Goal: Task Accomplishment & Management: Complete application form

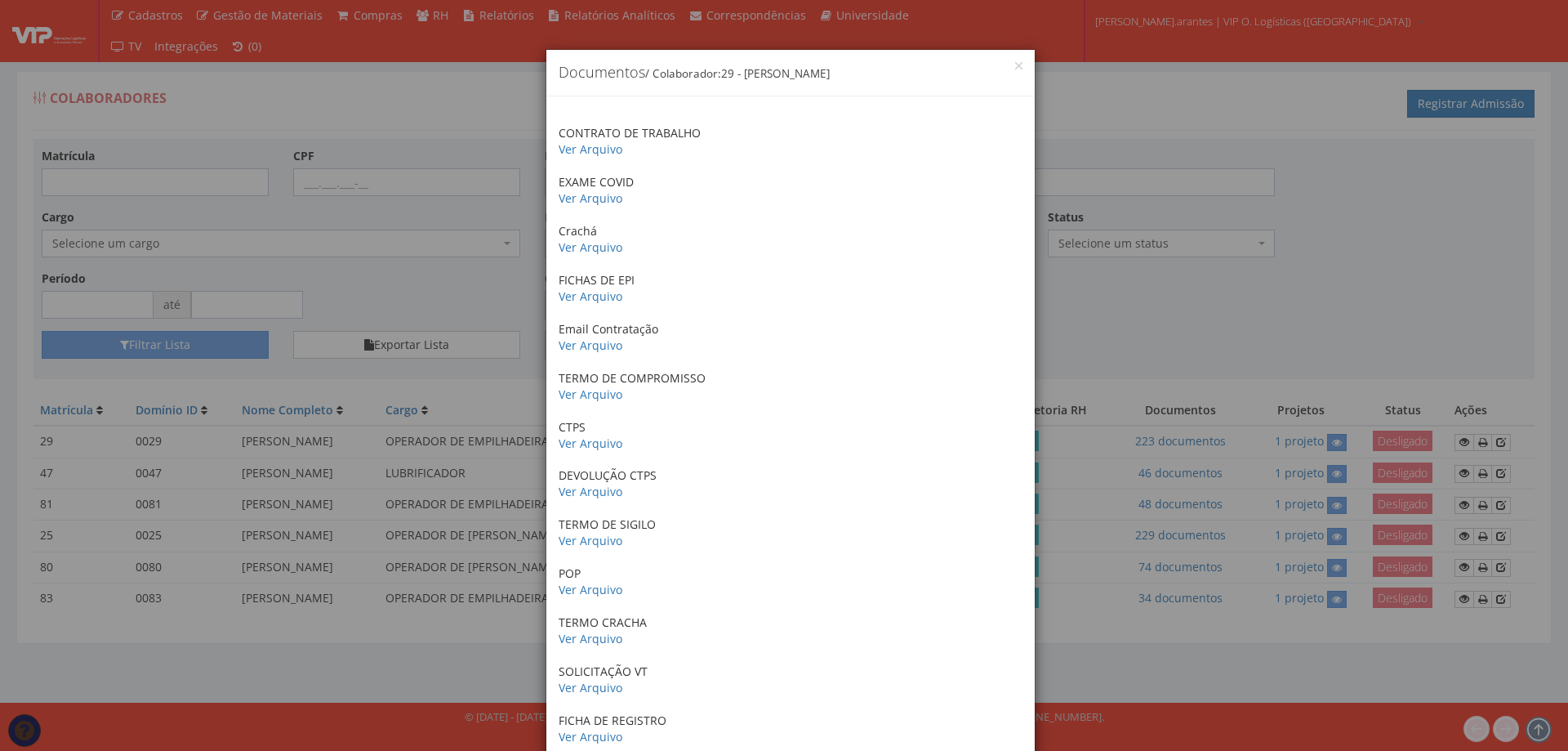
scroll to position [2124, 0]
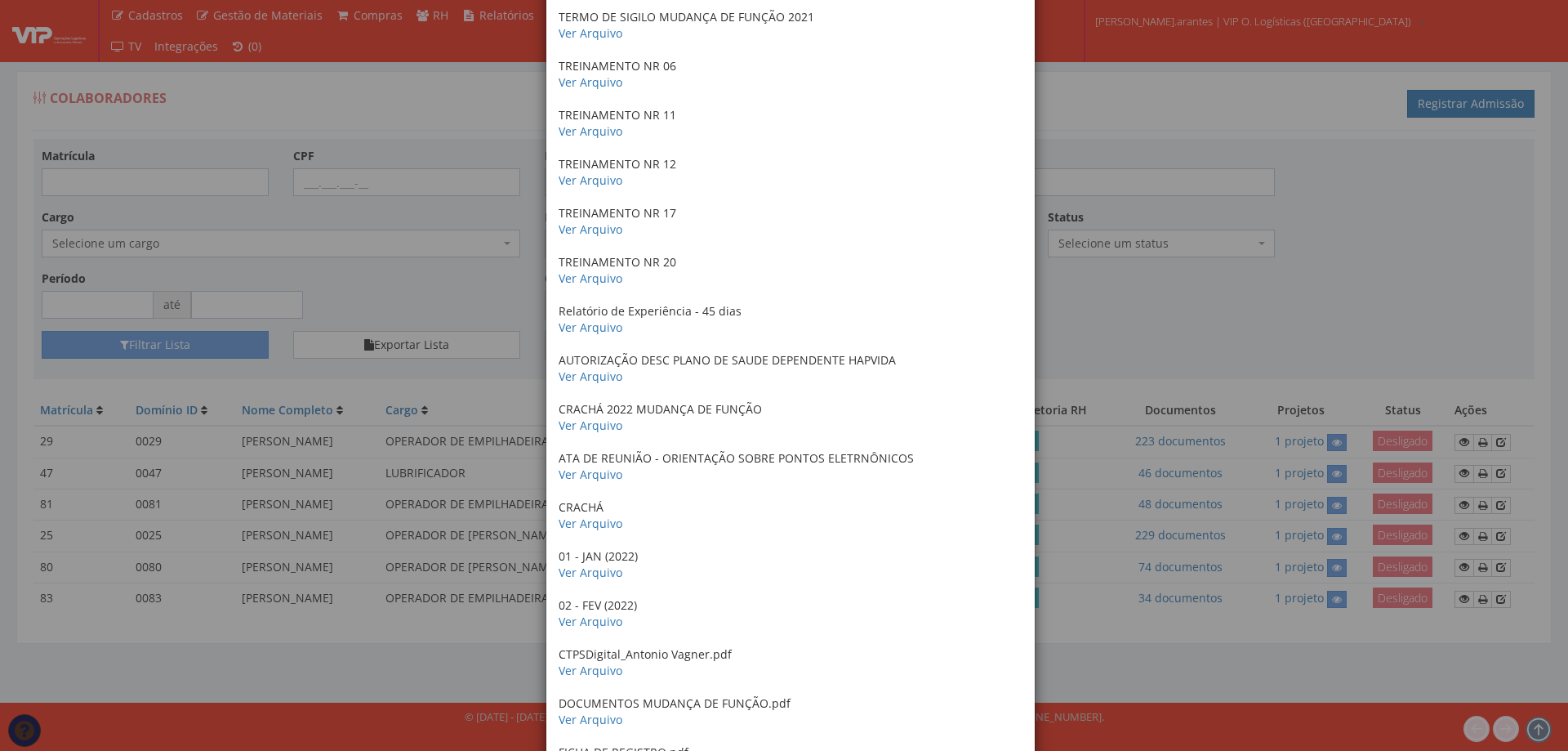
click at [1176, 107] on div "× Documentos / Colaborador: 29 - ANTONIO VAGNER NEVES SILVA CONTRATO DE TRABALH…" at bounding box center [784, 375] width 1568 height 751
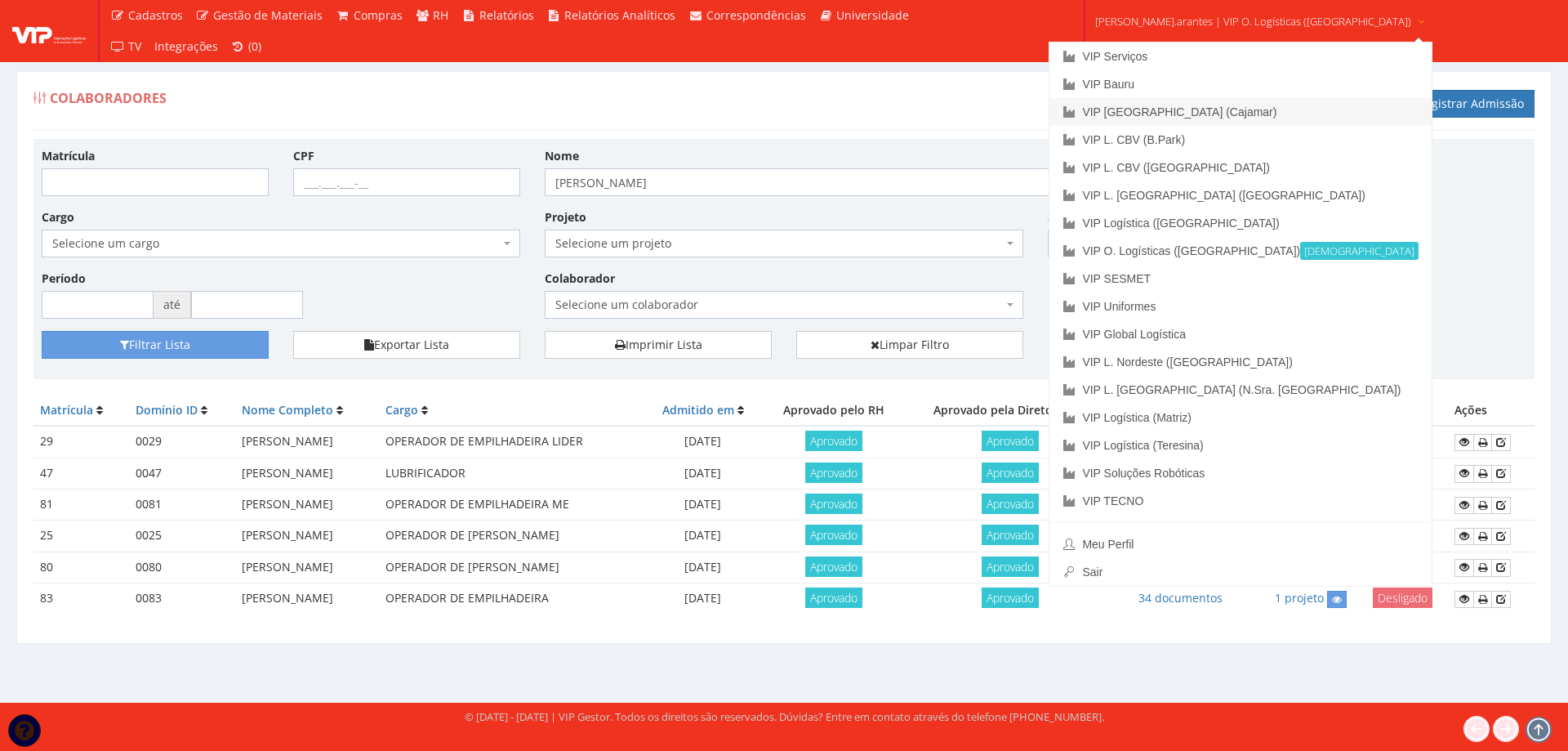
click at [1181, 110] on link "VIP [GEOGRAPHIC_DATA] (Cajamar)" at bounding box center [1241, 112] width 382 height 28
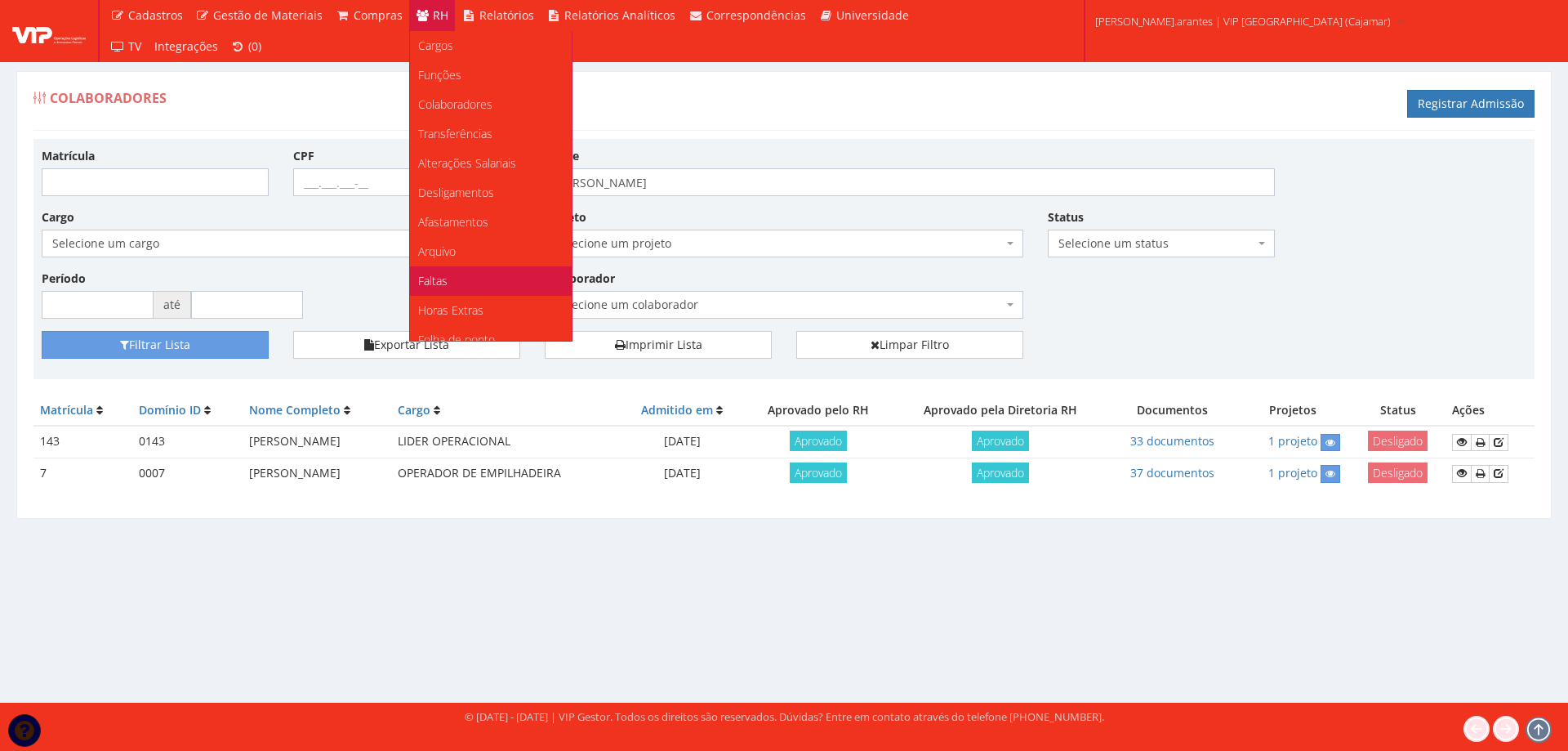
click at [451, 284] on link "Faltas" at bounding box center [491, 281] width 162 height 29
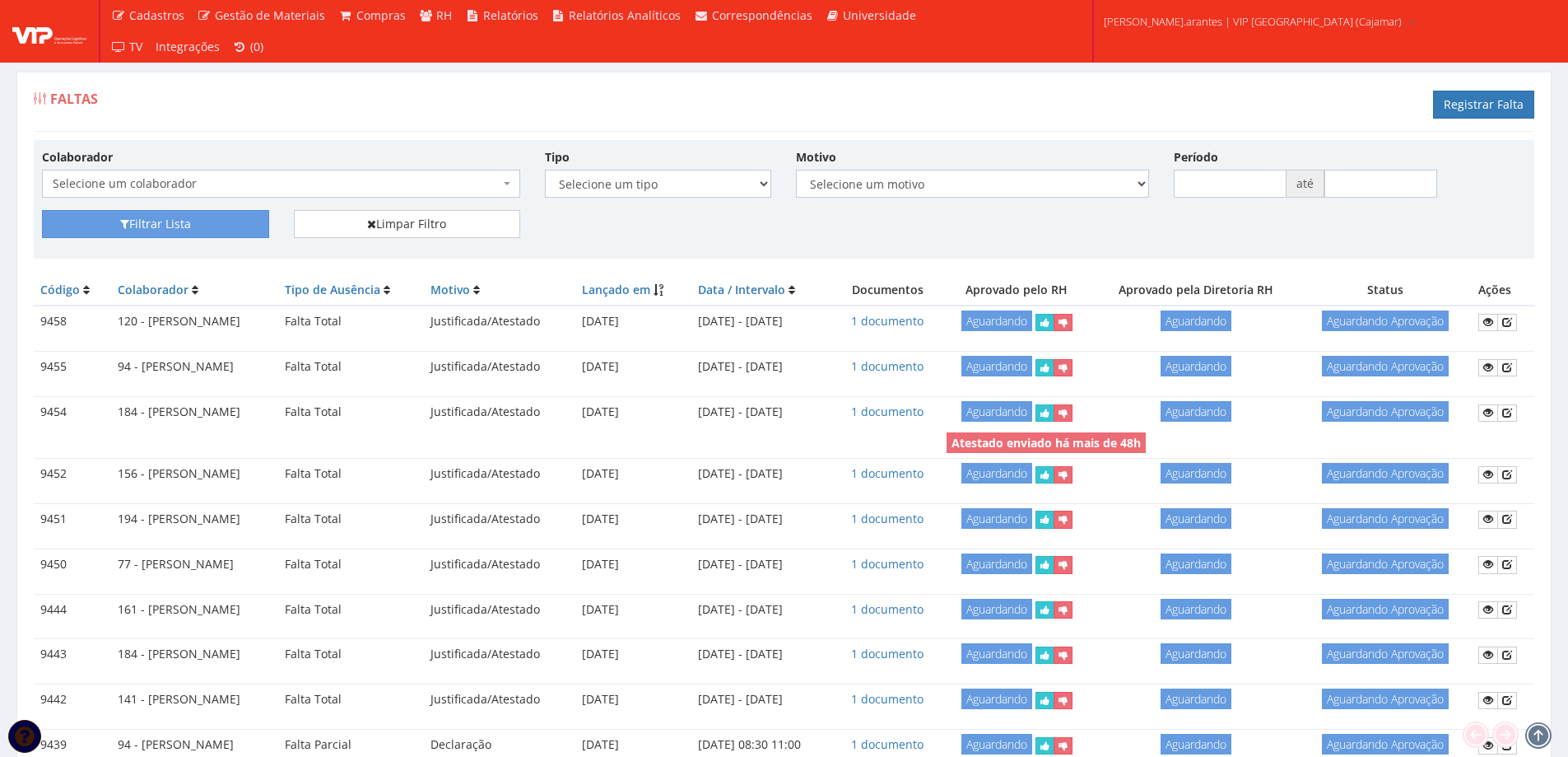
click at [137, 183] on span "Selecione um colaborador" at bounding box center [276, 183] width 447 height 17
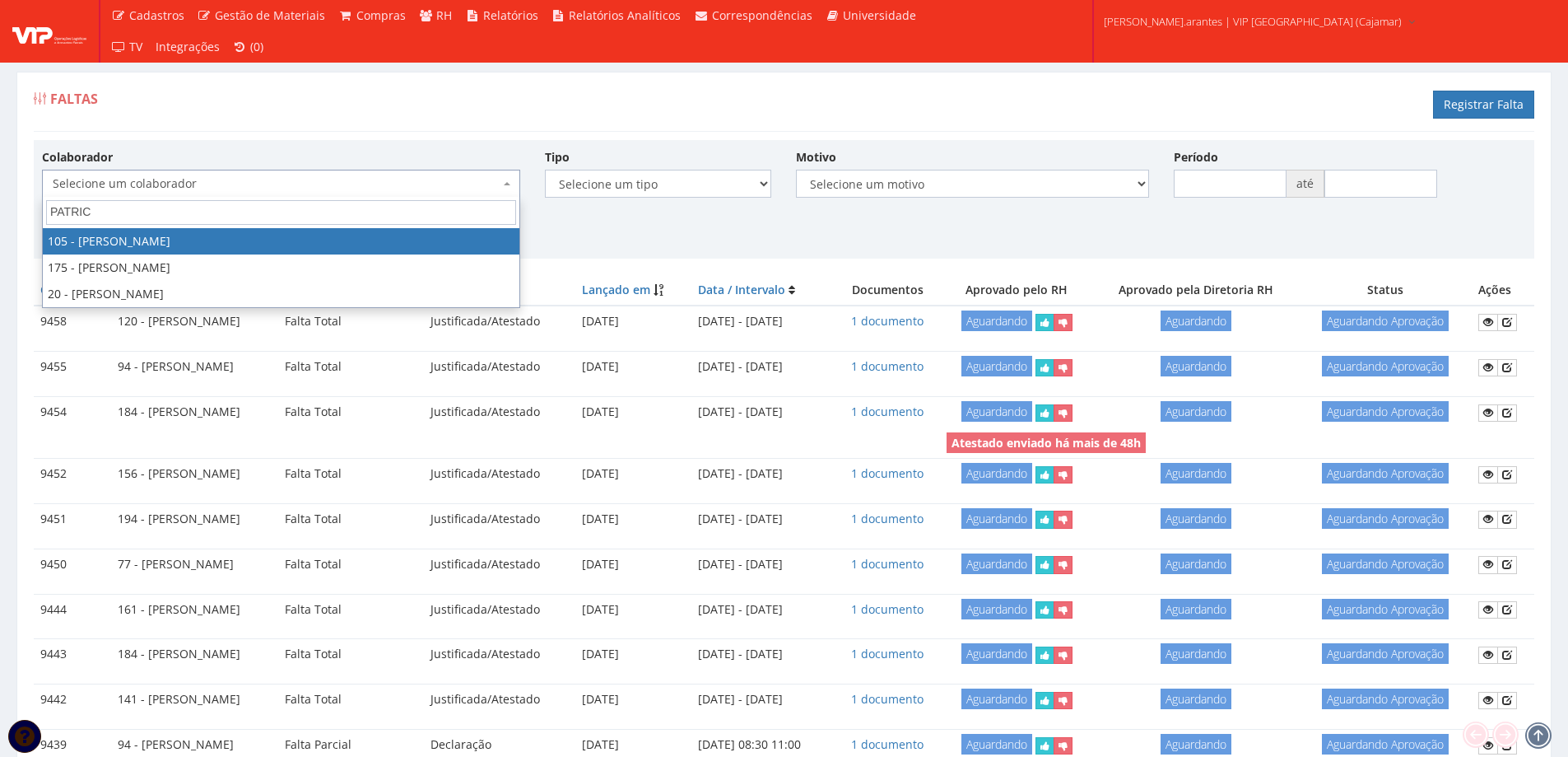
type input "PATRICI"
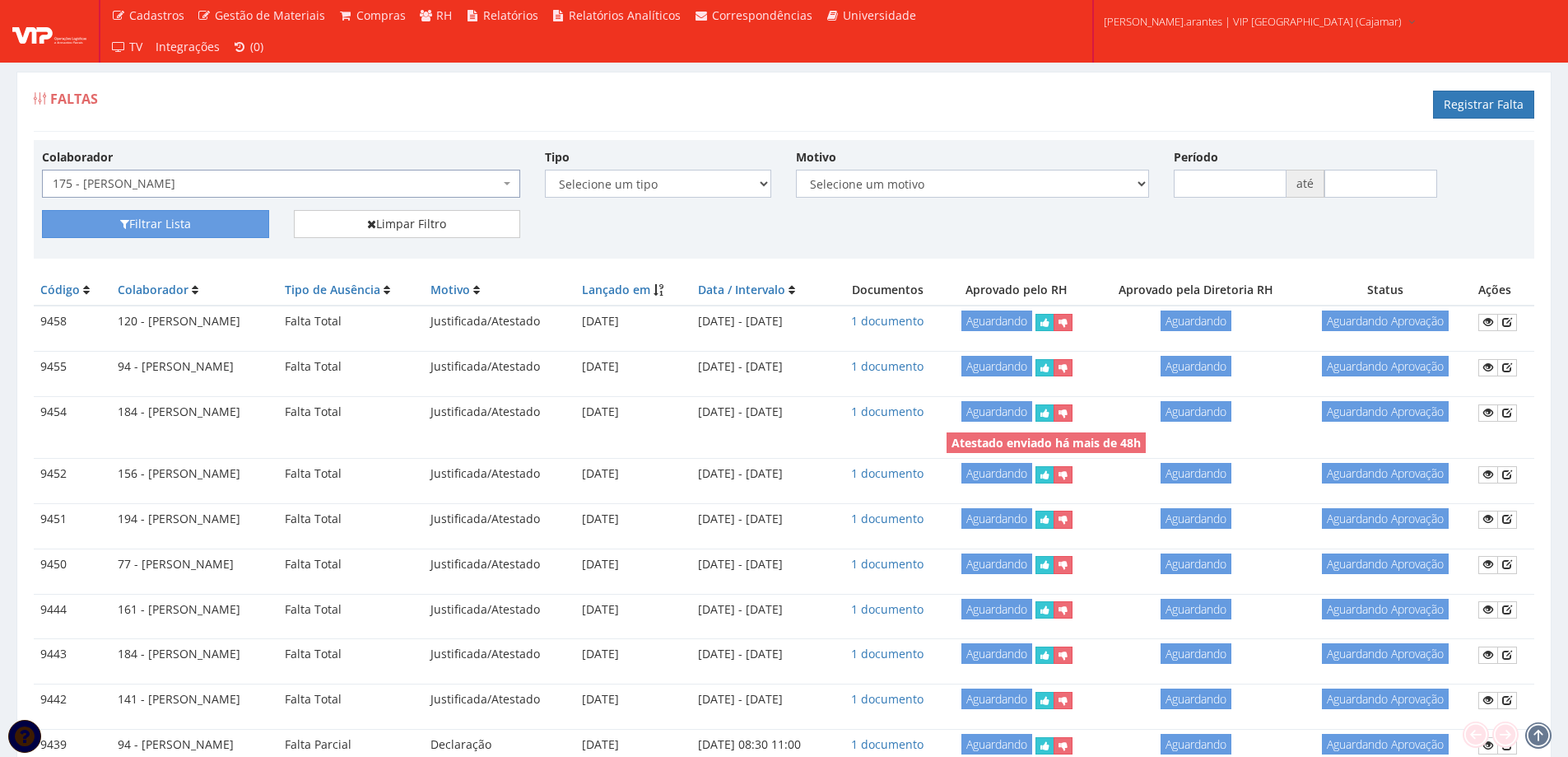
select select "4062"
click at [182, 229] on button "Filtrar Lista" at bounding box center [155, 224] width 227 height 28
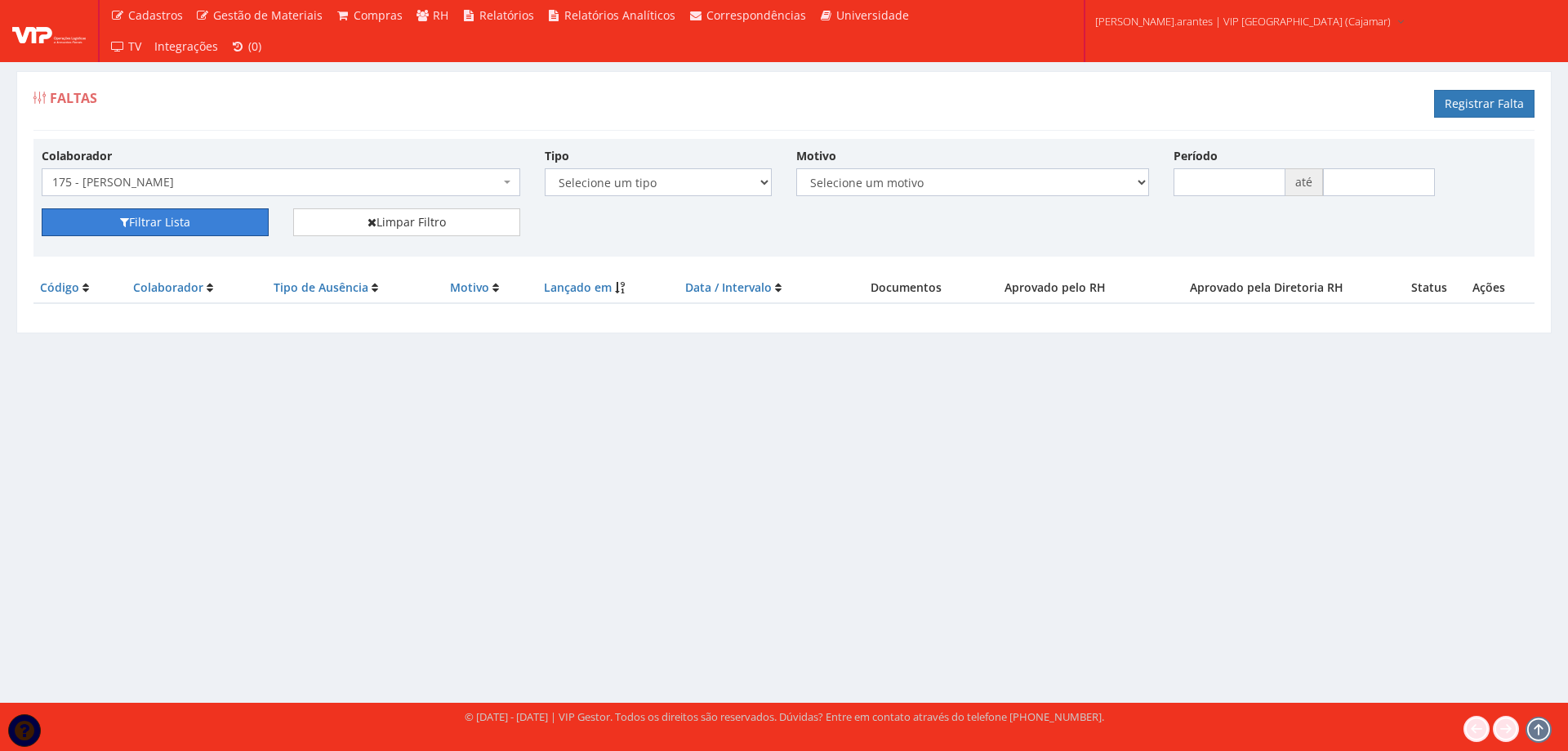
click at [180, 227] on button "Filtrar Lista" at bounding box center [154, 222] width 227 height 28
click at [208, 178] on span "175 - [PERSON_NAME]" at bounding box center [276, 182] width 448 height 17
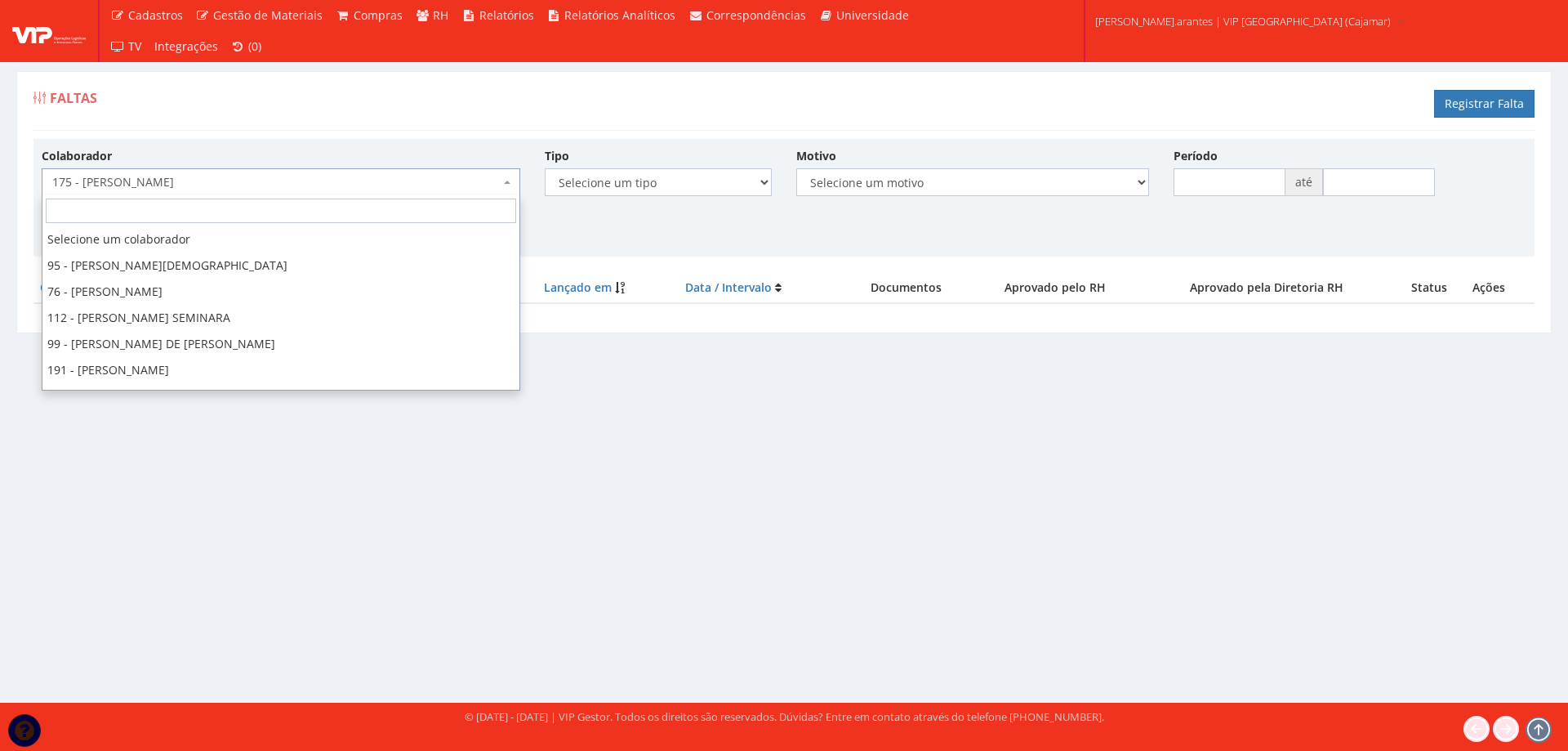
scroll to position [3789, 0]
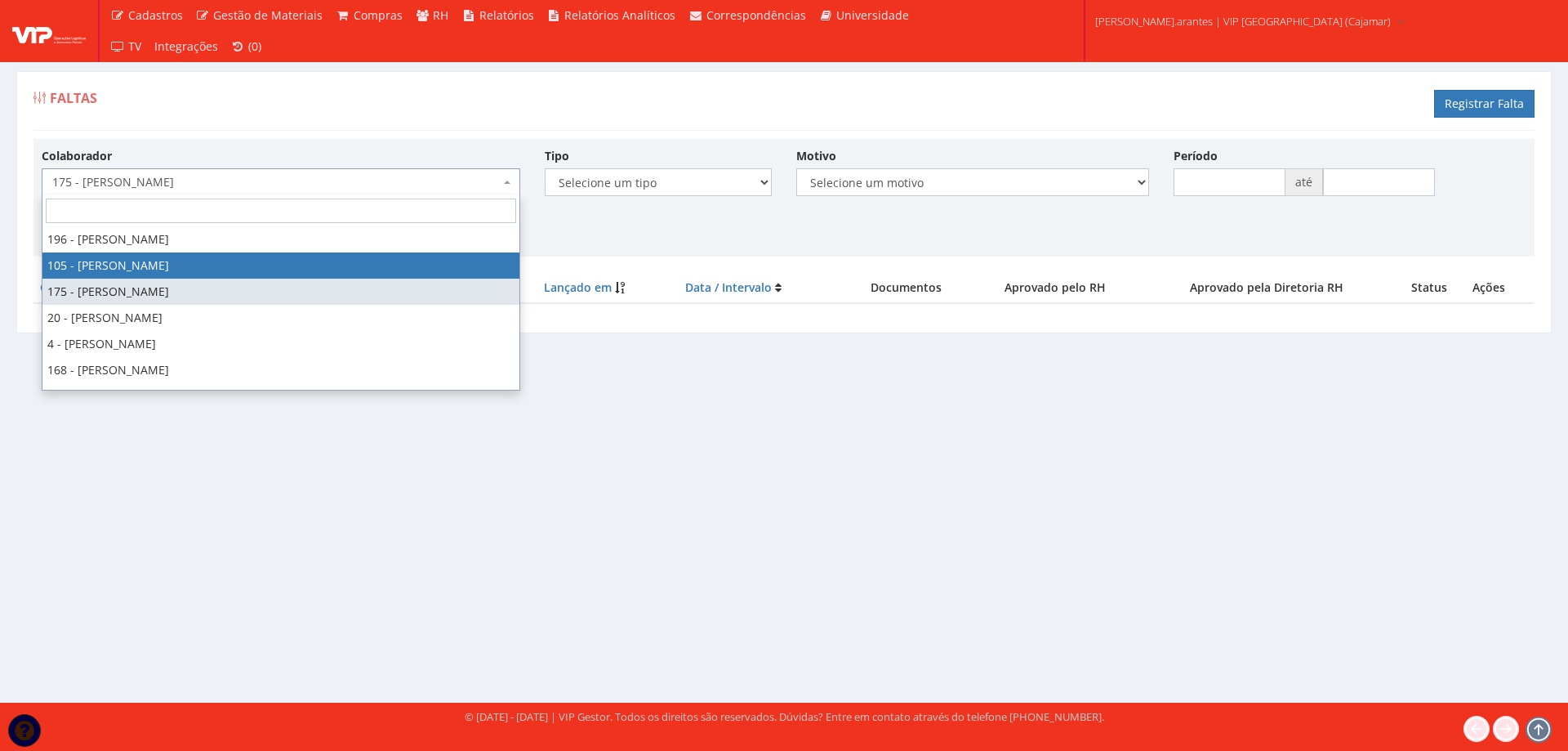
select select "3649"
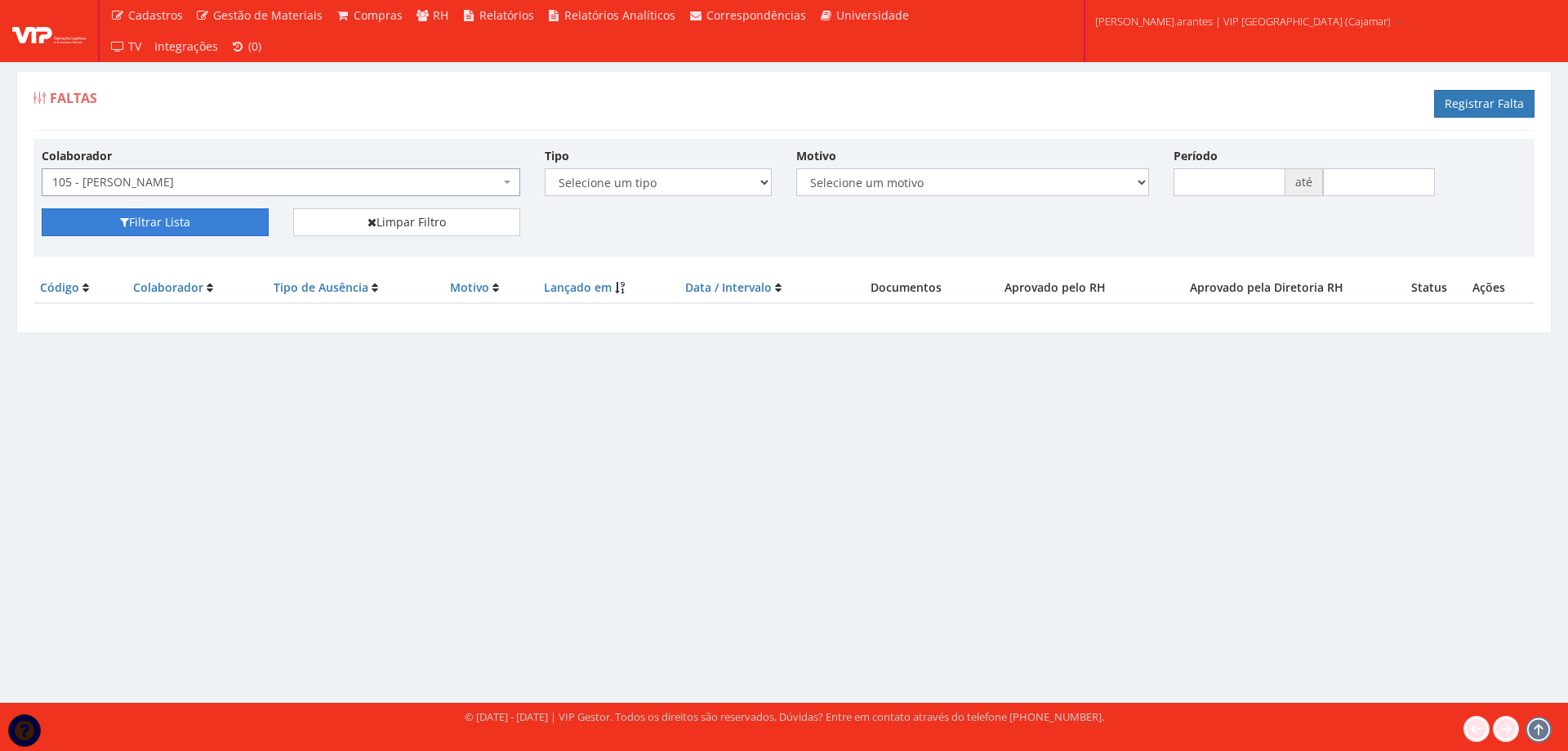
click at [179, 225] on button "Filtrar Lista" at bounding box center [154, 222] width 227 height 28
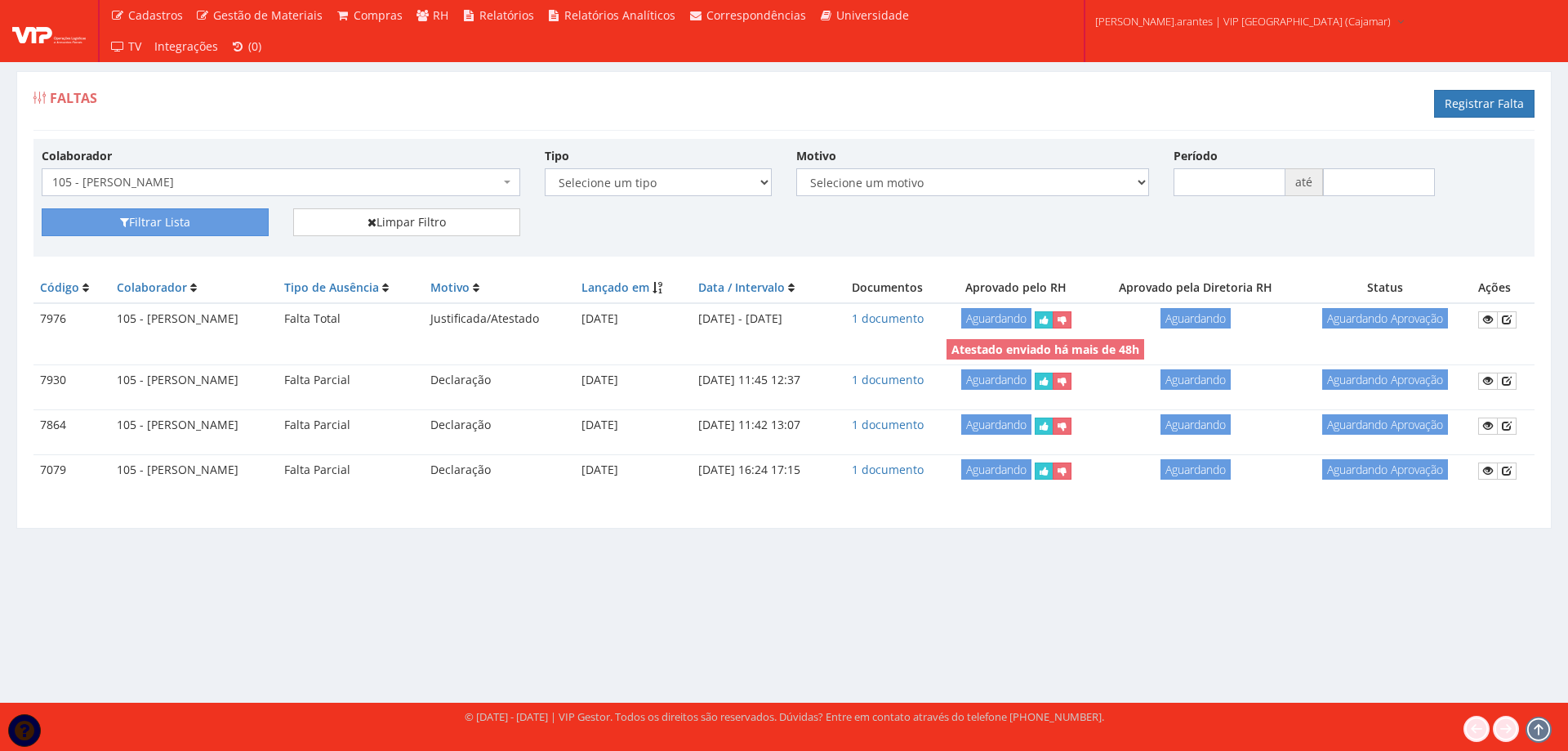
click at [195, 179] on span "105 - [PERSON_NAME]" at bounding box center [276, 182] width 448 height 17
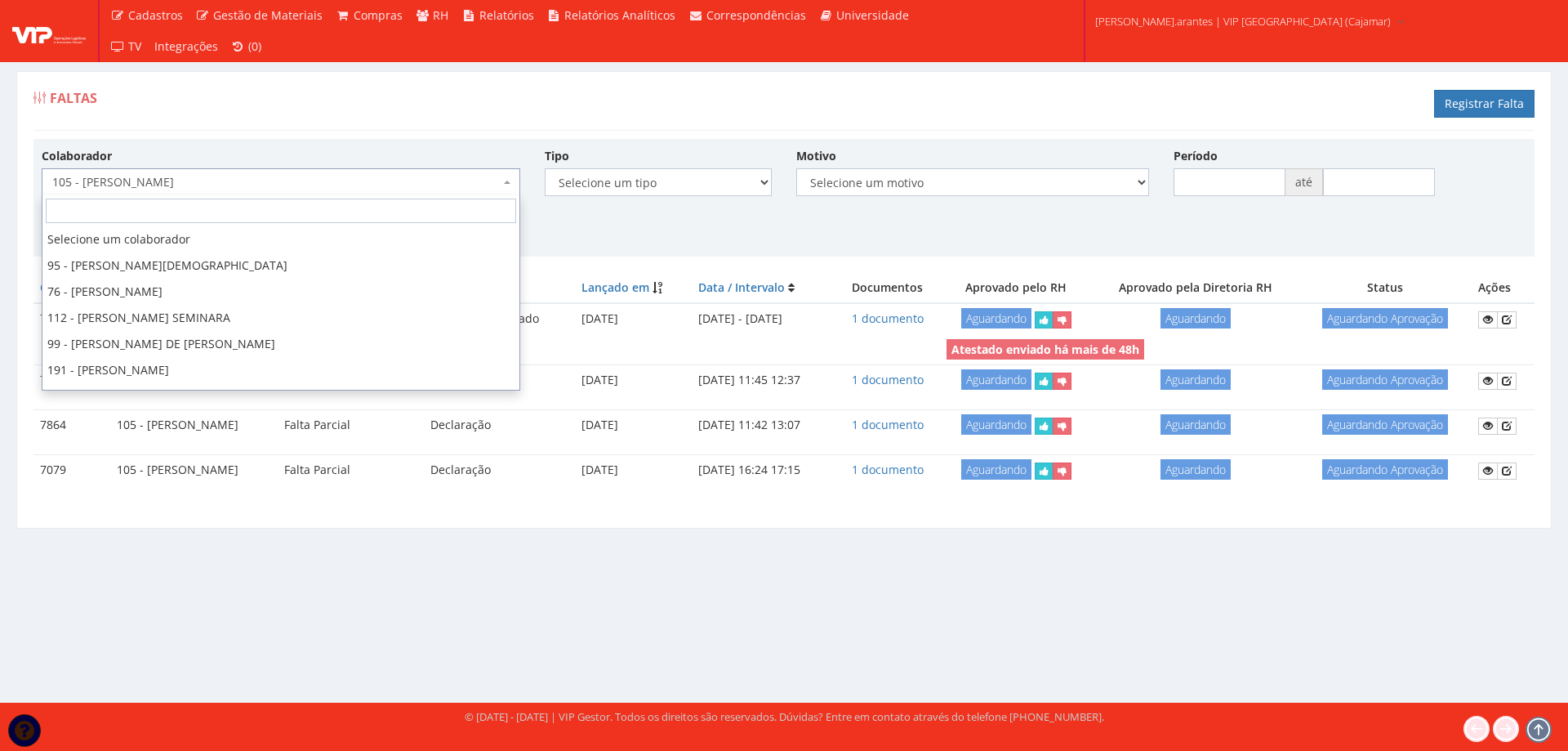
scroll to position [3762, 0]
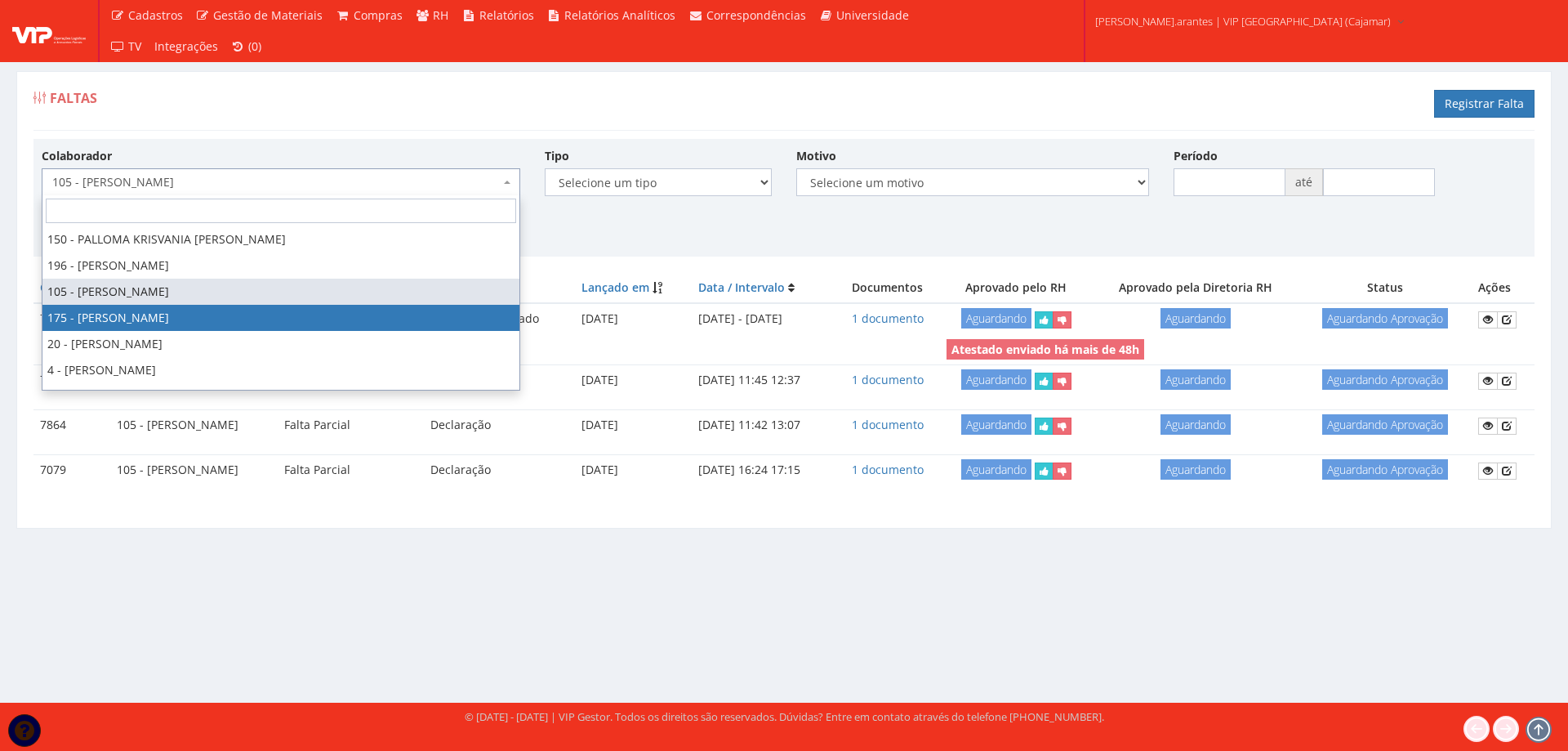
select select "4062"
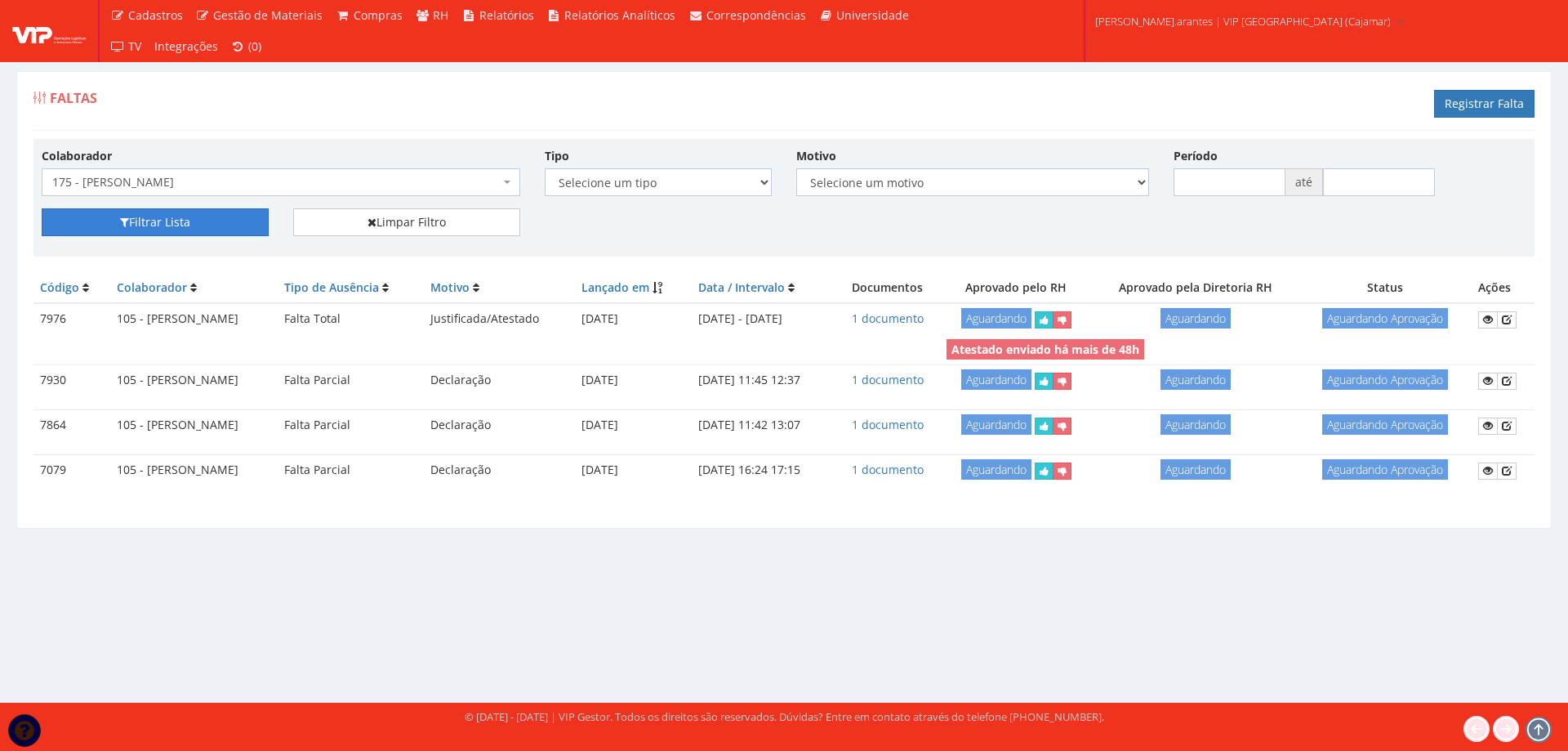
click at [154, 219] on button "Filtrar Lista" at bounding box center [154, 222] width 227 height 28
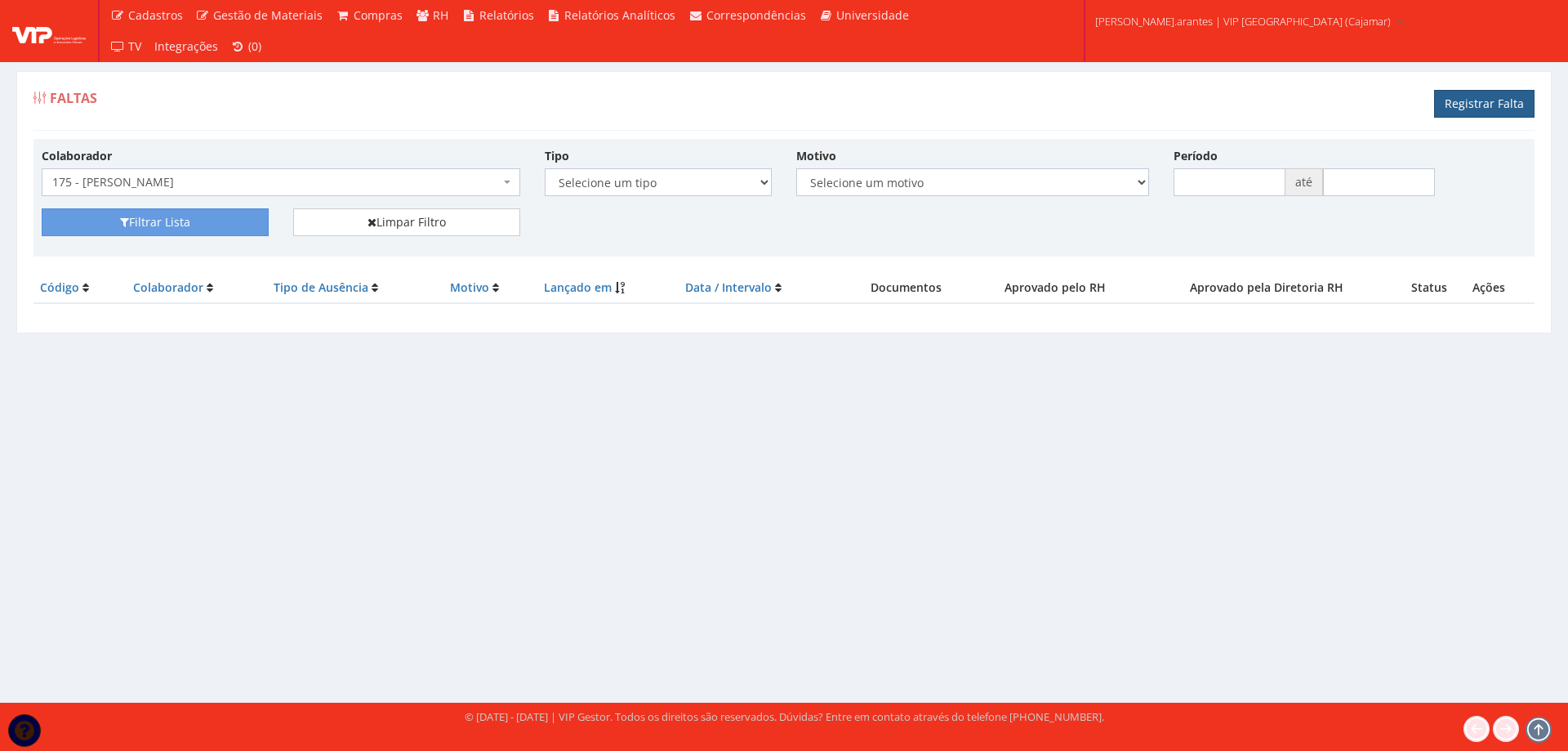
click at [1452, 110] on link "Registrar Falta" at bounding box center [1484, 104] width 100 height 28
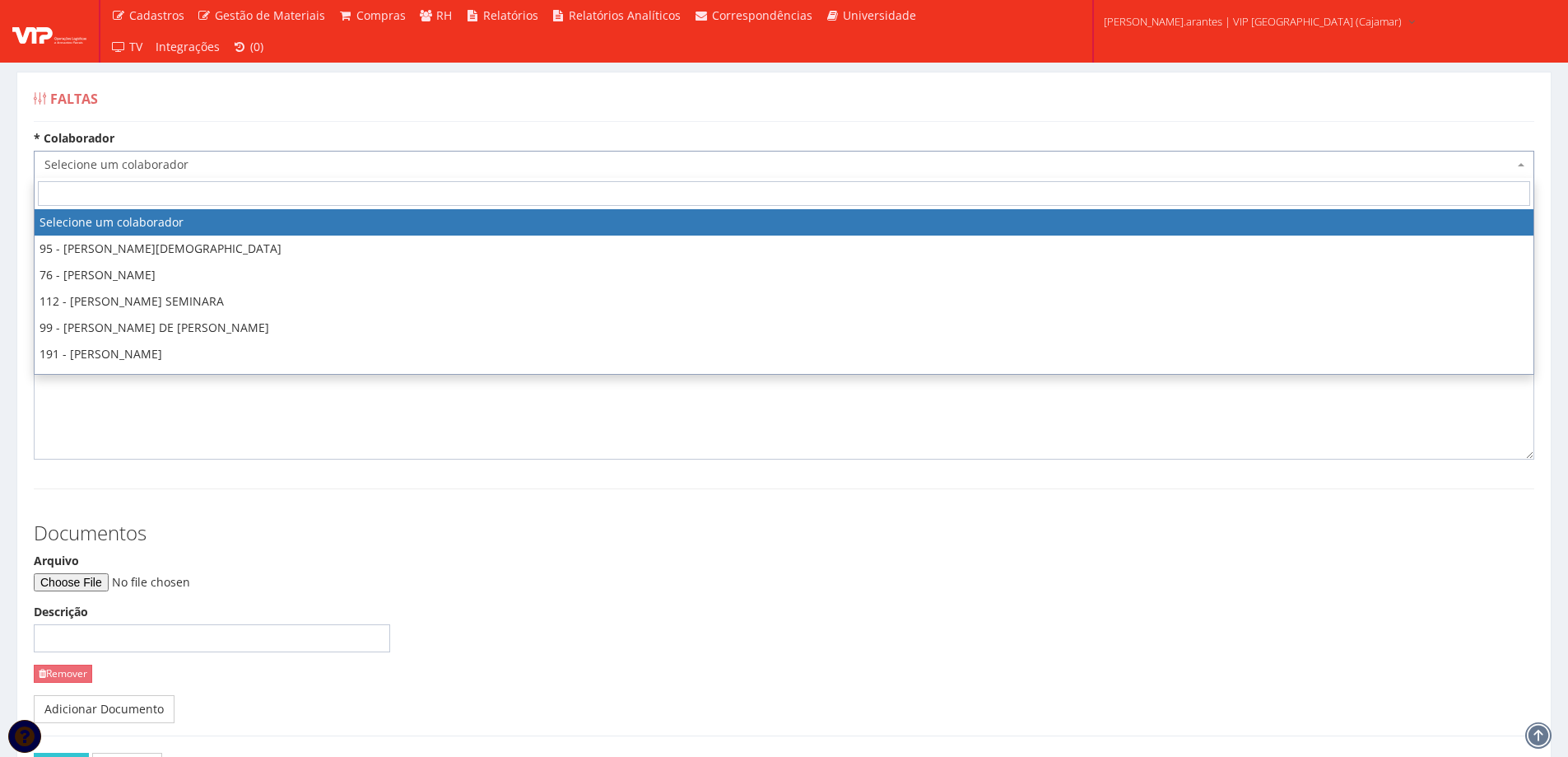
click at [221, 172] on span "Selecione um colaborador" at bounding box center [779, 165] width 1469 height 17
type input "175"
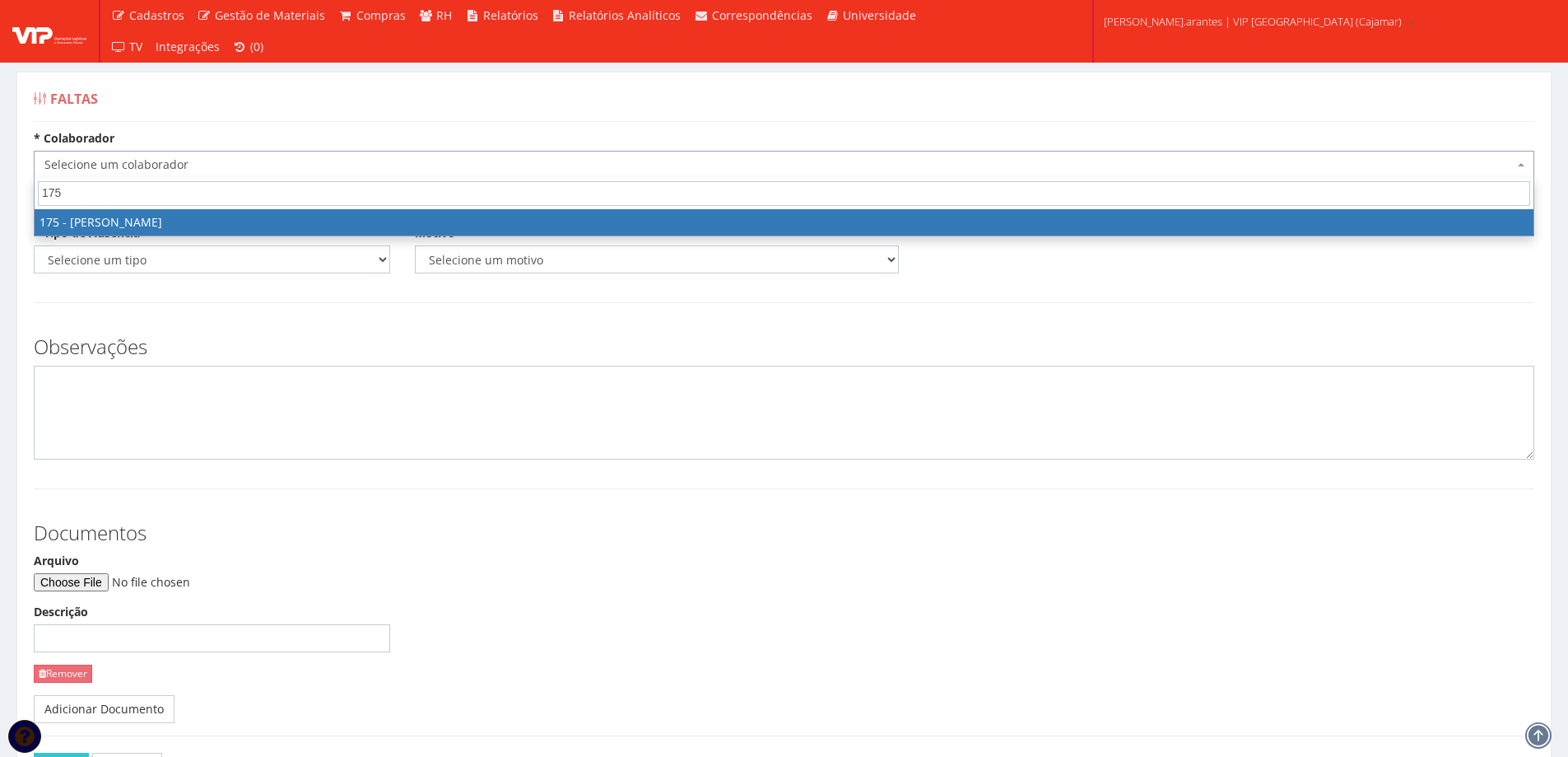
select select "4062"
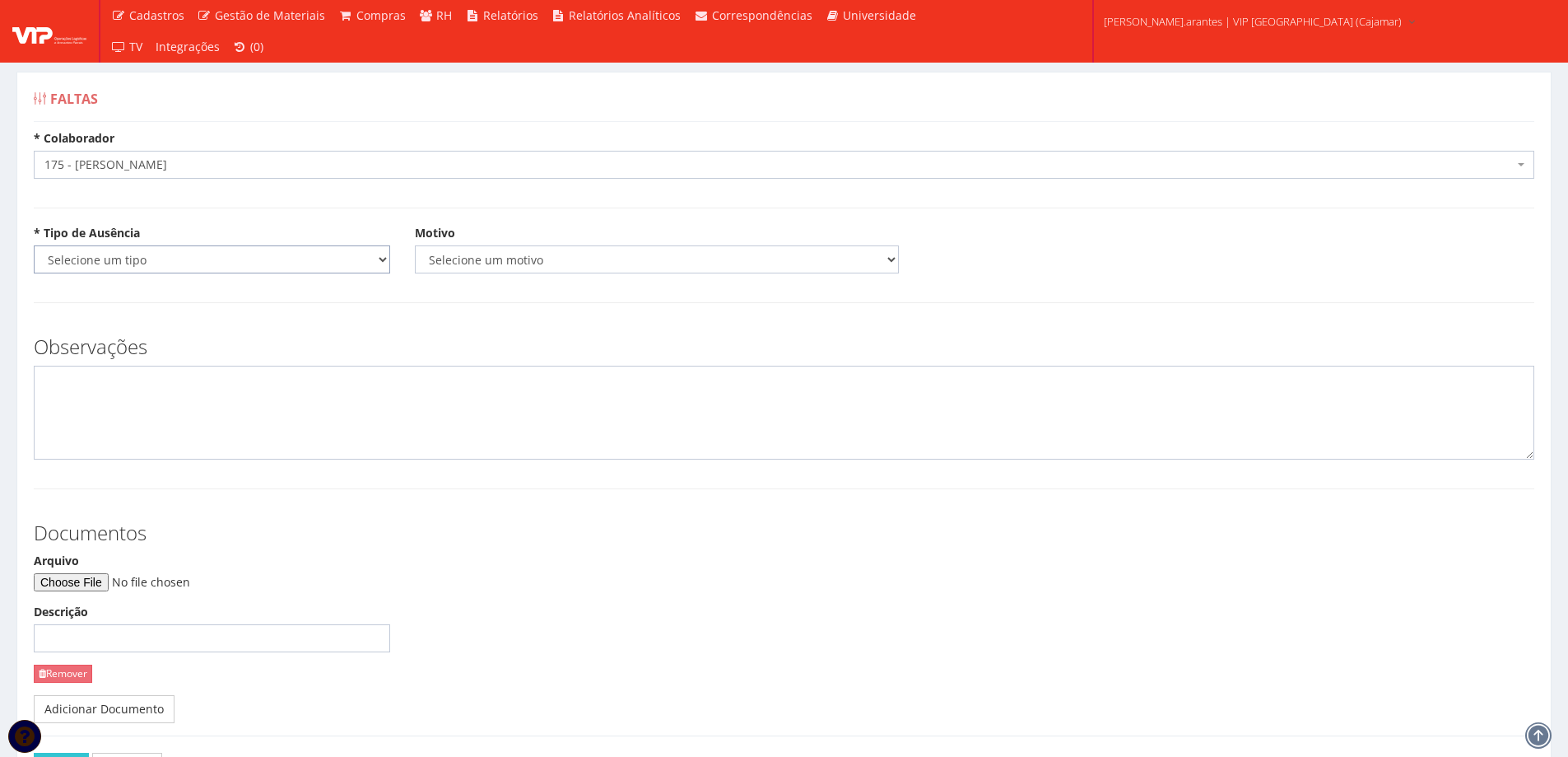
click at [216, 263] on select "Selecione um tipo Falta Total Falta Parcial Afastamento Férias" at bounding box center [211, 259] width 357 height 28
select select "total"
click at [33, 246] on select "Selecione um tipo Falta Total Falta Parcial Afastamento Férias" at bounding box center [211, 259] width 357 height 28
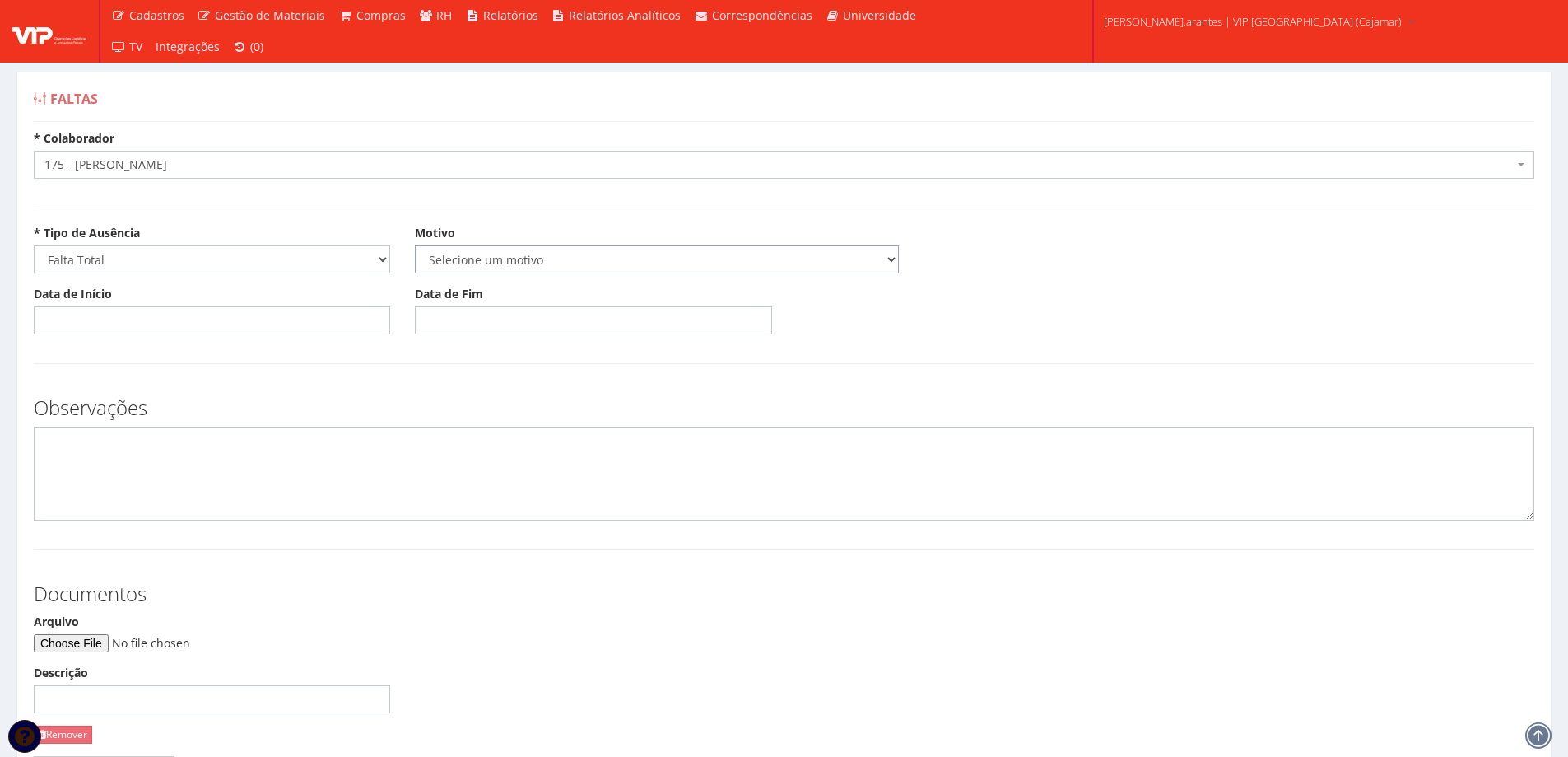
click at [542, 255] on select "Selecione um motivo Acidente Atestado Atraso Declaração Determinação Judicial D…" at bounding box center [657, 259] width 484 height 28
select select "atestado"
click at [415, 246] on select "Selecione um motivo Acidente Atestado Atraso Declaração Determinação Judicial D…" at bounding box center [657, 259] width 484 height 28
click at [123, 332] on input "Data de Início" at bounding box center [211, 321] width 357 height 28
type input "[DATE]"
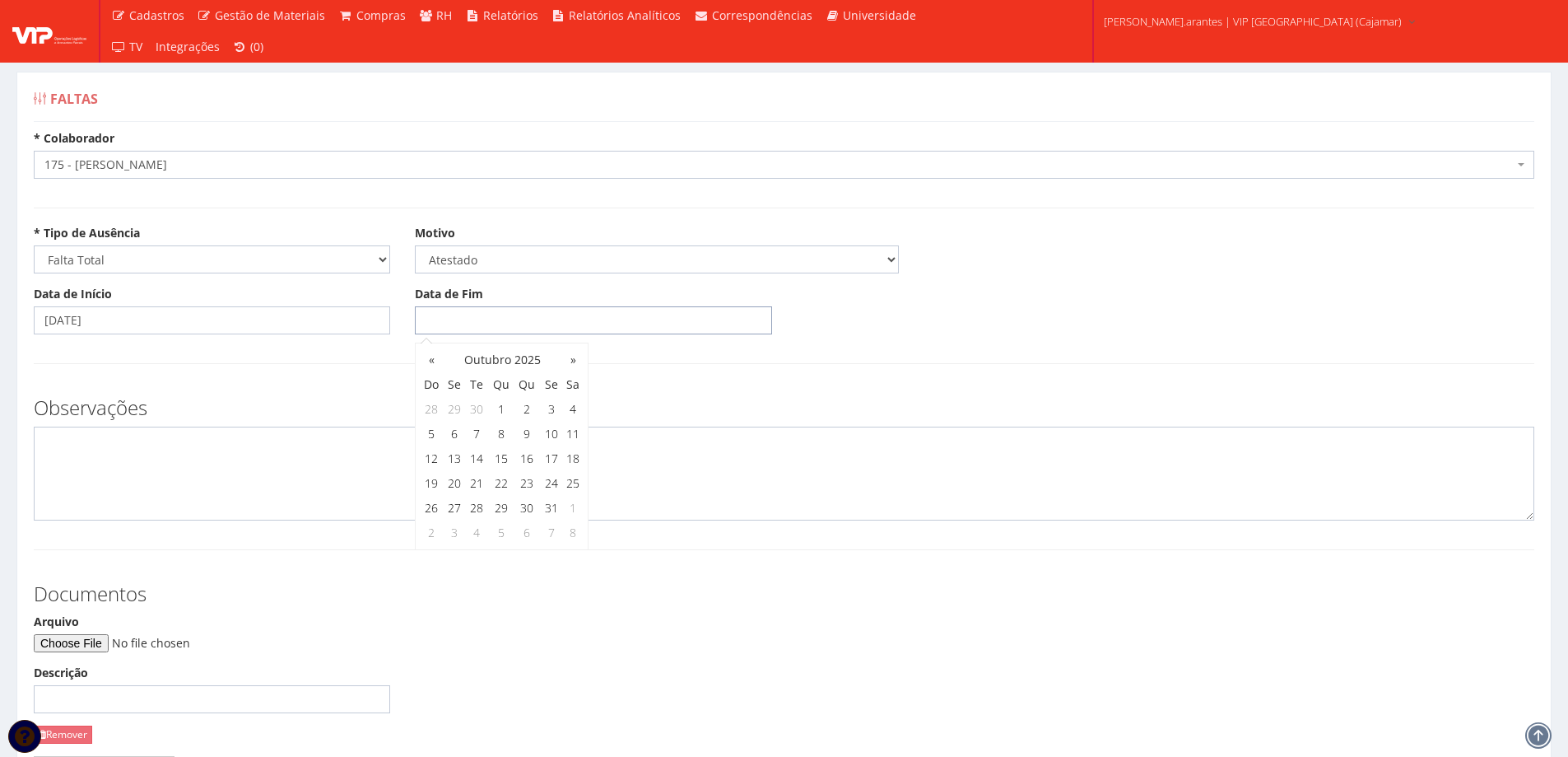
click at [438, 317] on input "Data de Fim" at bounding box center [593, 321] width 357 height 28
type input "15/10/2025"
click at [111, 647] on input "Arquivo" at bounding box center [145, 643] width 224 height 19
type input "C:\fakepath\patricia.jpg"
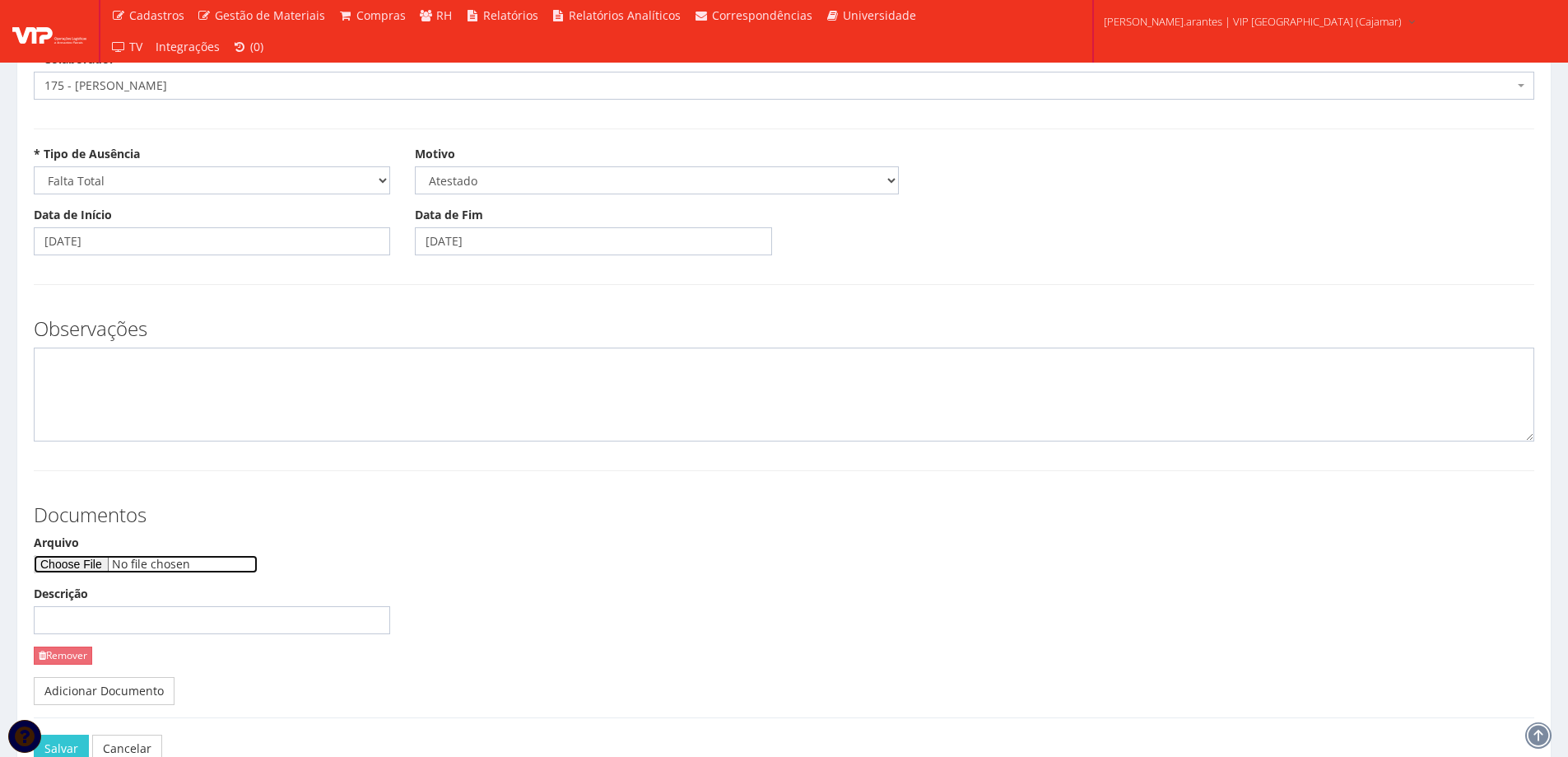
scroll to position [183, 0]
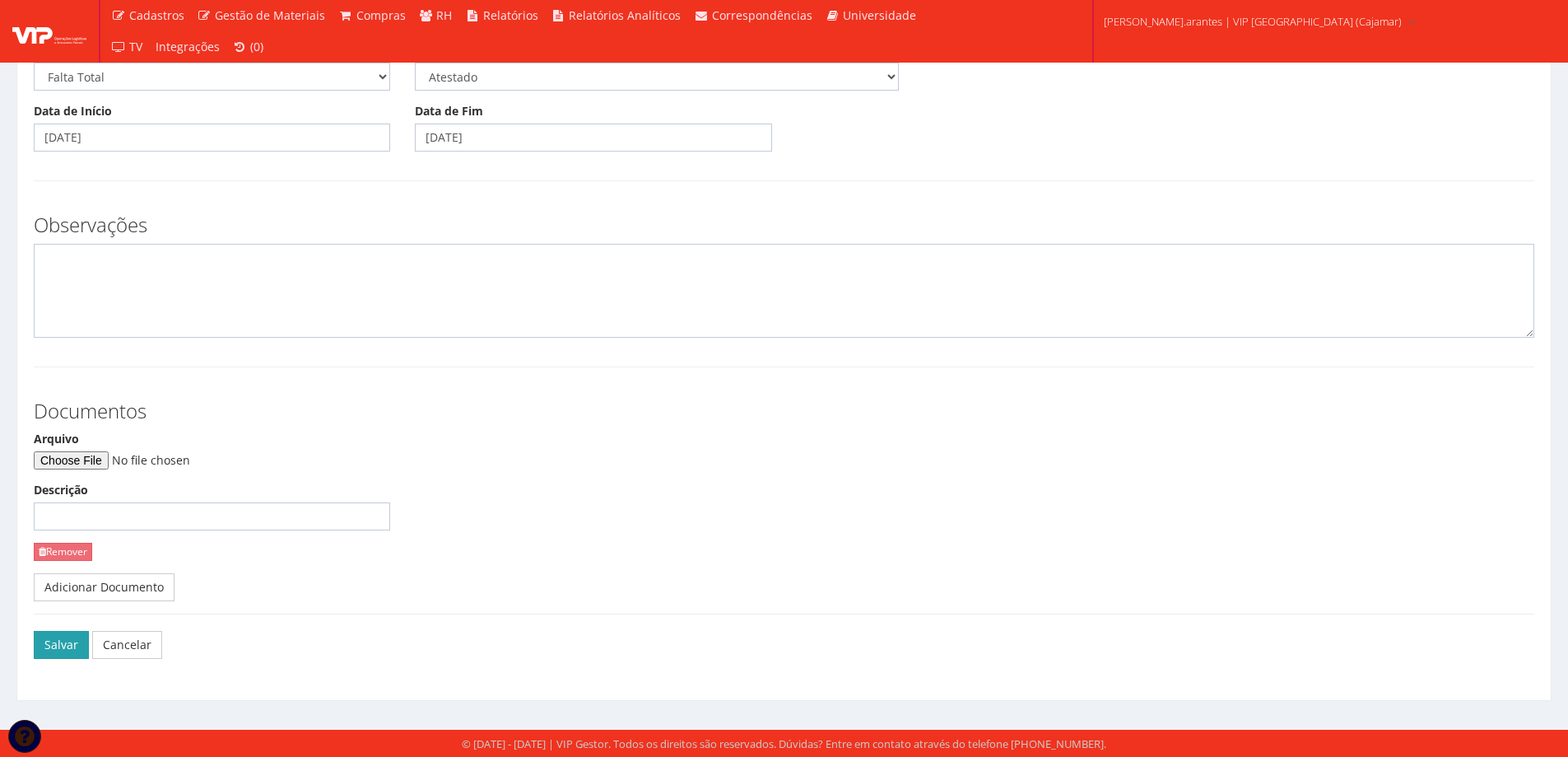
click at [58, 644] on button "Salvar" at bounding box center [61, 645] width 56 height 28
